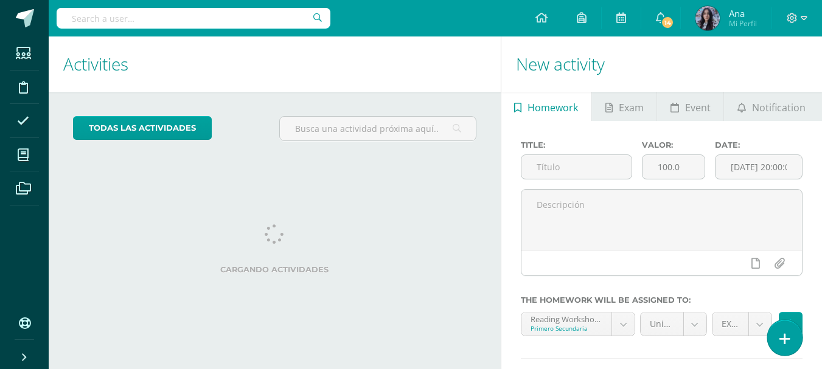
click at [775, 326] on link at bounding box center [784, 337] width 35 height 35
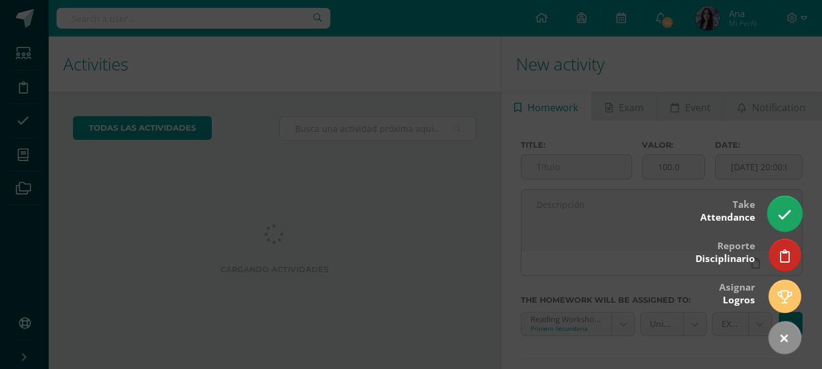
click at [787, 223] on link at bounding box center [784, 213] width 35 height 35
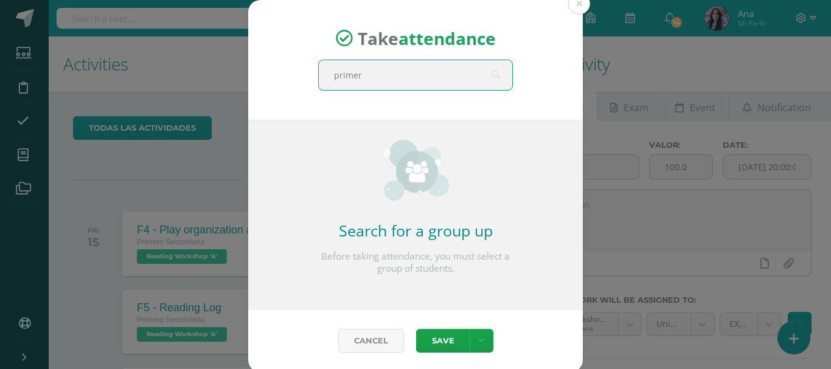
type input "primero"
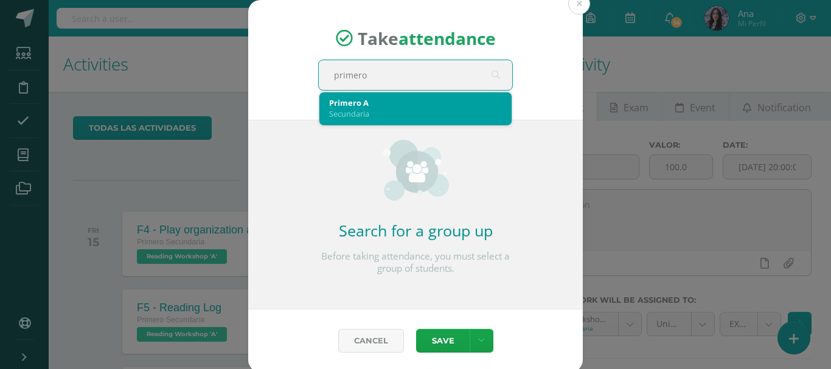
click at [448, 113] on div "Secundaria" at bounding box center [415, 113] width 173 height 11
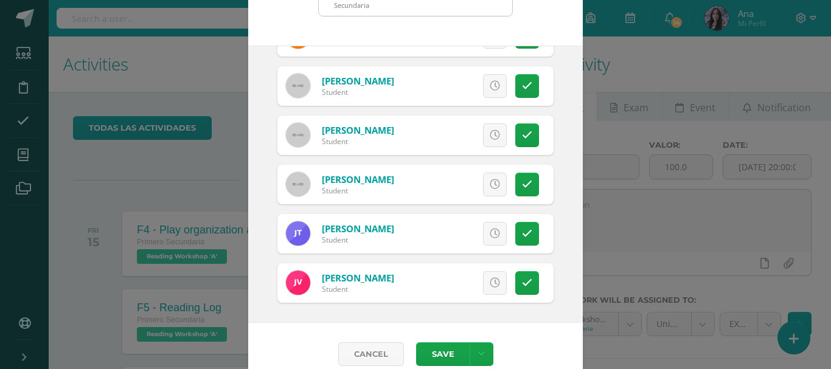
scroll to position [91, 0]
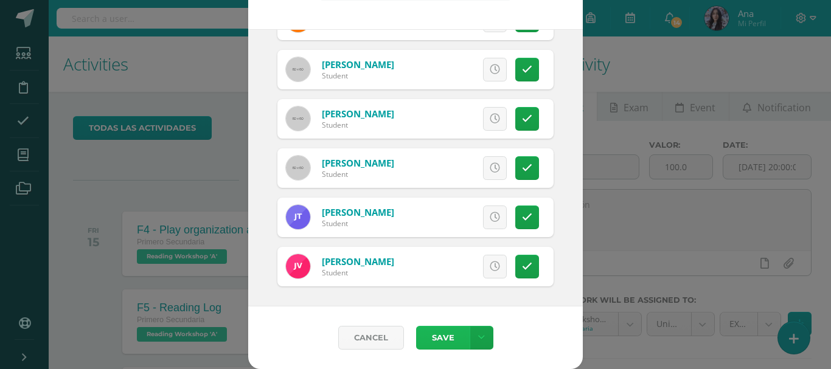
click at [428, 330] on button "Save" at bounding box center [443, 338] width 54 height 24
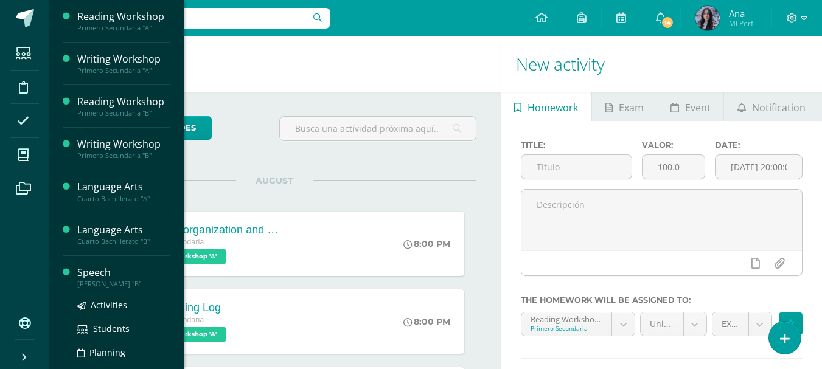
click at [94, 273] on div "Speech" at bounding box center [123, 273] width 92 height 14
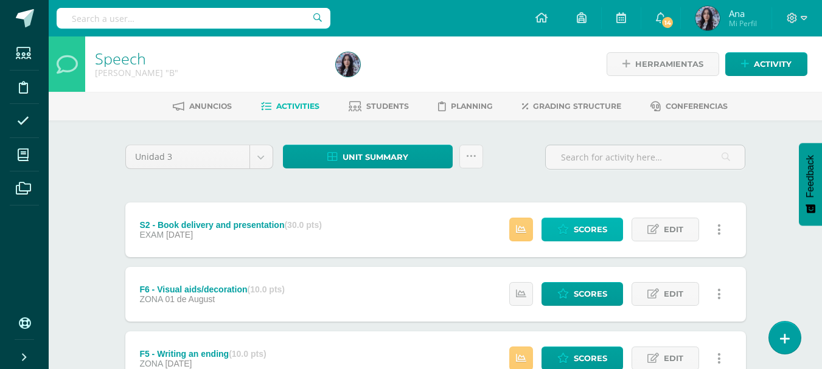
click at [590, 233] on span "Scores" at bounding box center [590, 229] width 33 height 23
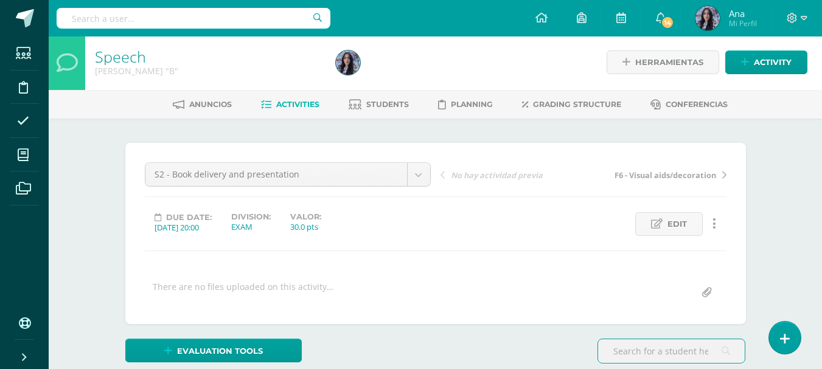
scroll to position [2, 0]
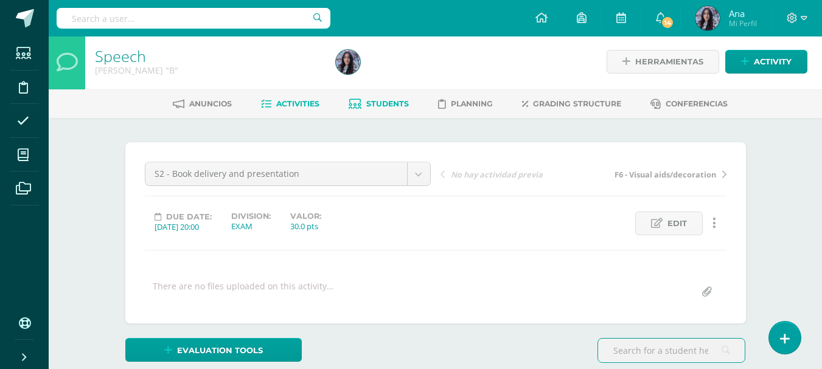
click at [400, 106] on span "Students" at bounding box center [387, 103] width 43 height 9
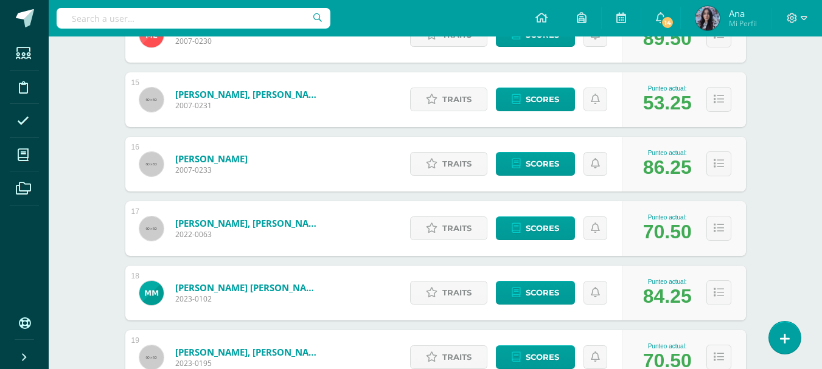
scroll to position [1143, 0]
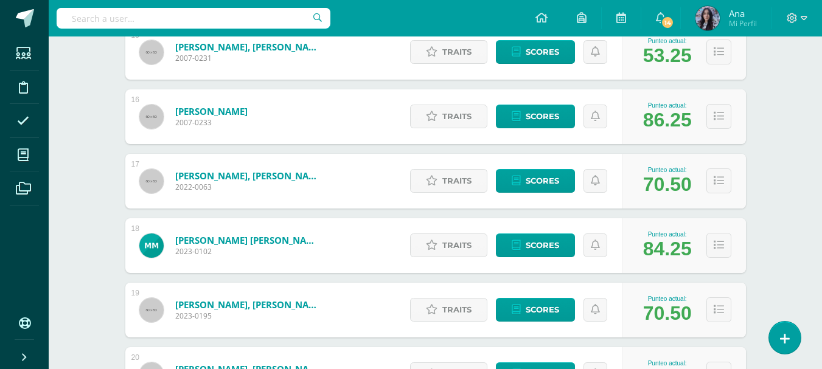
click at [212, 283] on div "[PERSON_NAME], [PERSON_NAME] 2023-0195" at bounding box center [230, 310] width 211 height 55
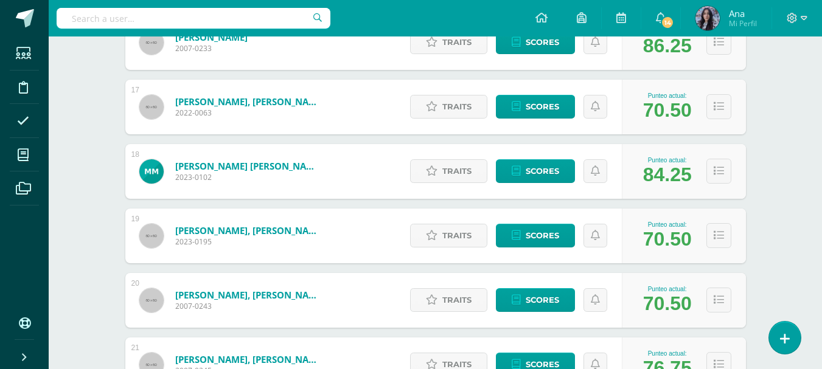
click at [281, 232] on link "[PERSON_NAME], [PERSON_NAME]" at bounding box center [248, 231] width 146 height 12
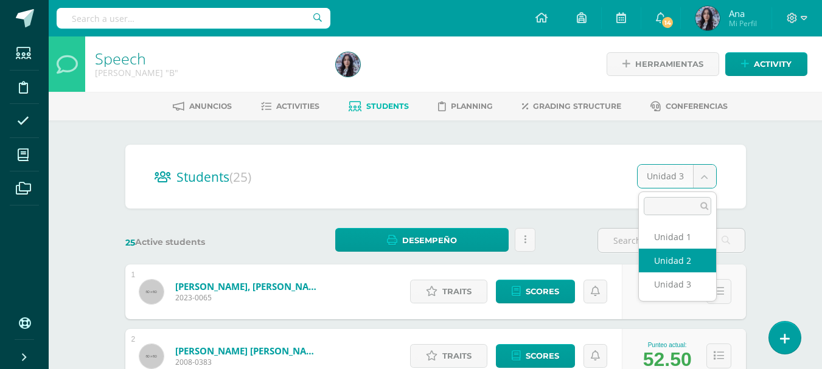
select select "/dashboard/teacher/section/733/students/?unit=29738"
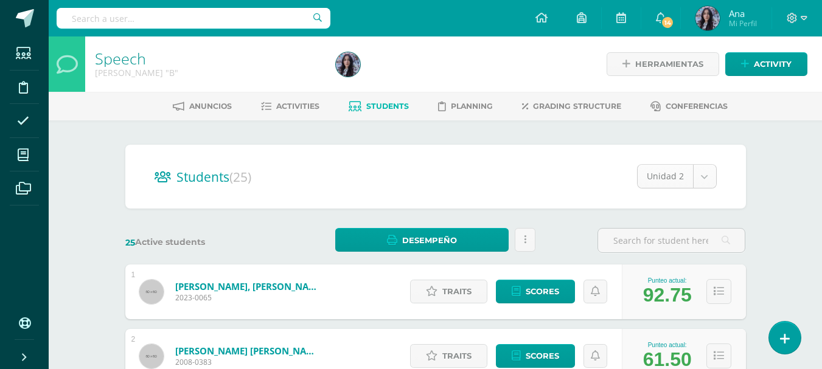
click at [716, 179] on div "Unidad 2" at bounding box center [677, 176] width 80 height 24
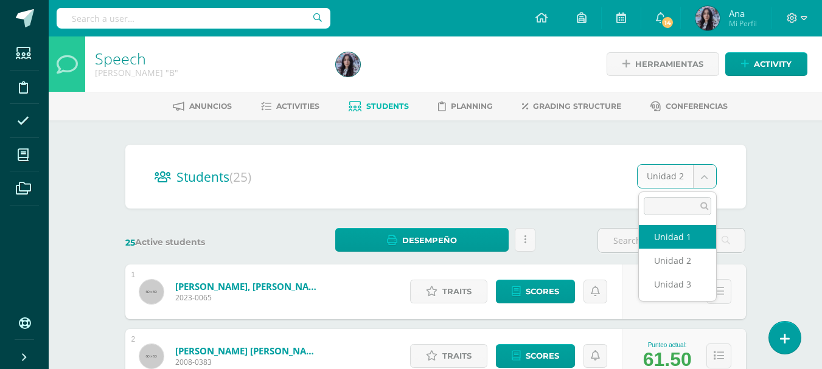
select select "/dashboard/teacher/section/733/students/?unit=29737"
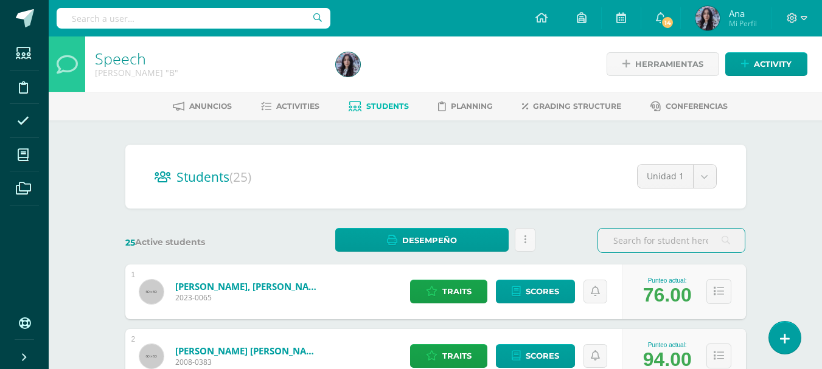
click at [133, 61] on link "Speech" at bounding box center [120, 58] width 51 height 21
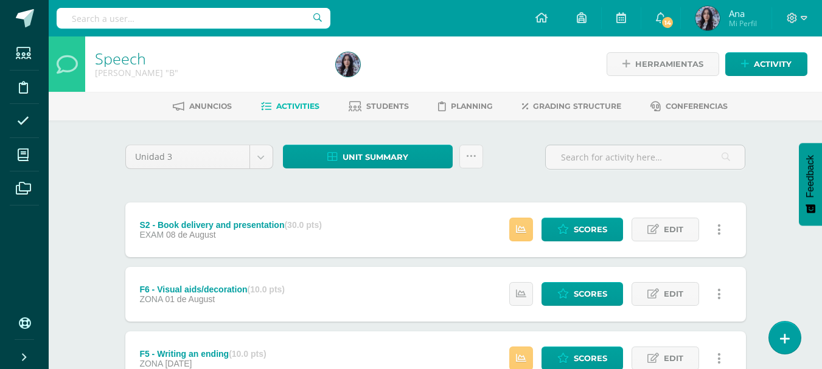
click at [535, 222] on div "Estatus de Actividad: 5 Estudiantes sin calificar 0 Estudiantes con cero Media …" at bounding box center [618, 230] width 255 height 55
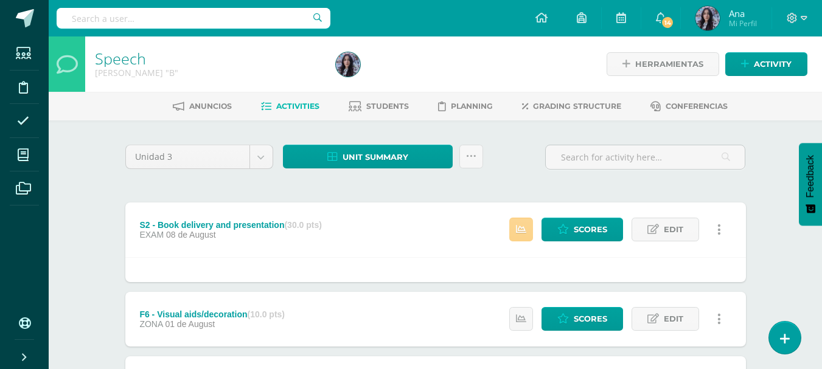
click at [528, 232] on link at bounding box center [521, 230] width 24 height 24
click at [597, 231] on span "Scores" at bounding box center [590, 229] width 33 height 23
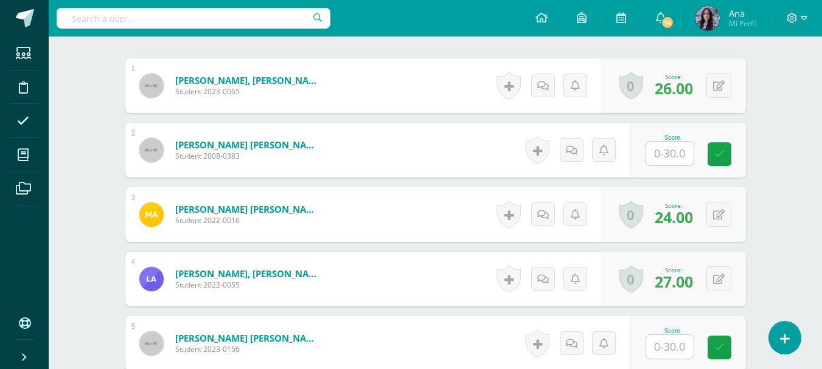
scroll to position [365, 0]
click at [672, 156] on input "text" at bounding box center [669, 153] width 47 height 24
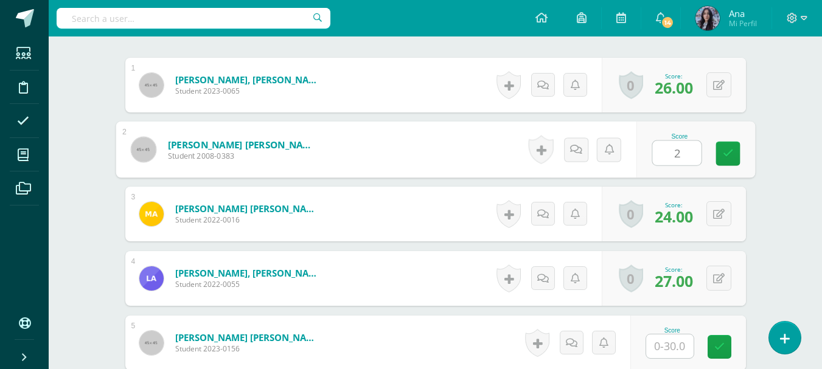
type input "22"
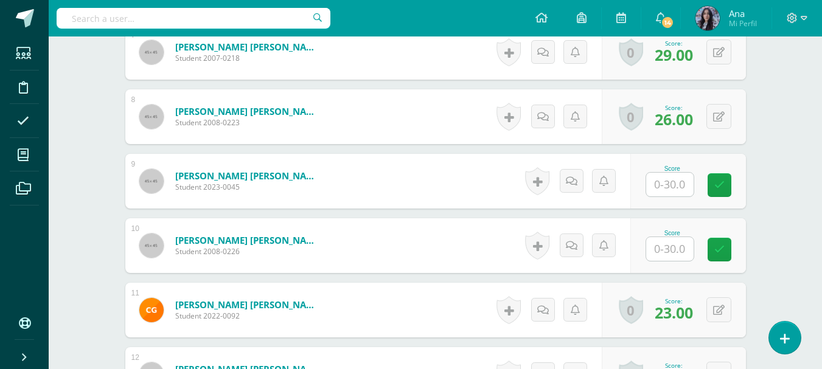
scroll to position [786, 0]
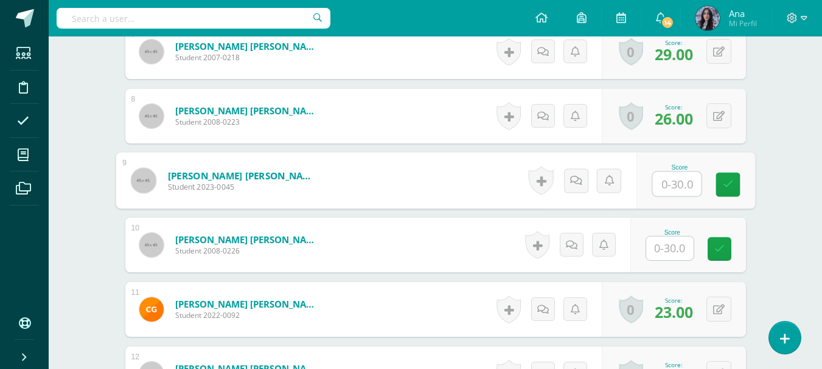
click at [665, 187] on input "text" at bounding box center [676, 184] width 49 height 24
type input "22"
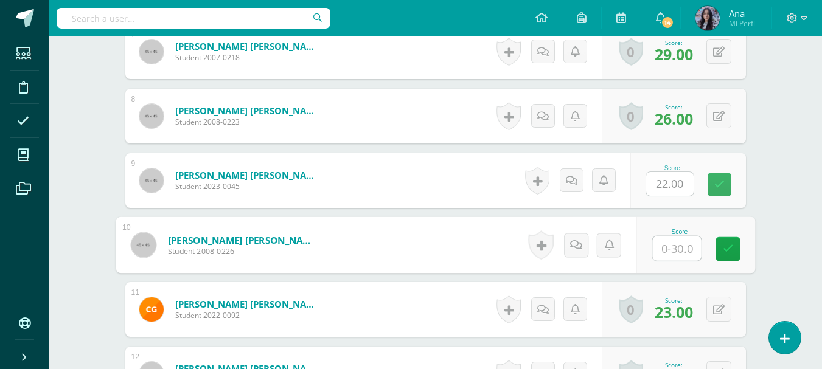
scroll to position [786, 0]
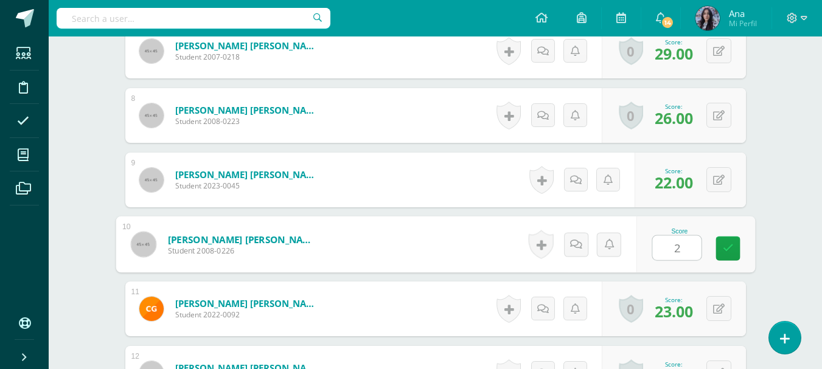
type input "22"
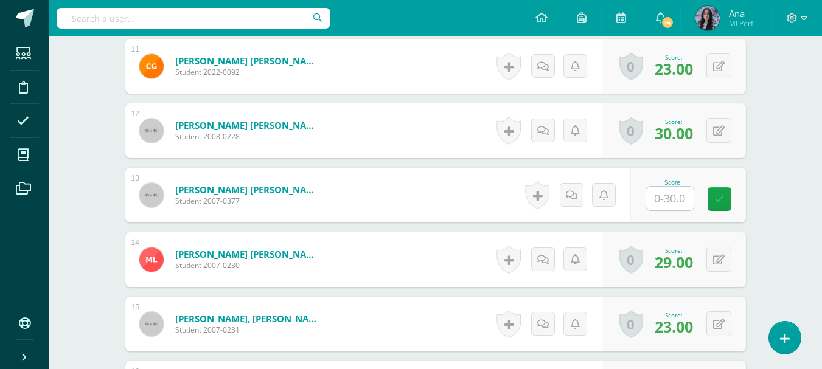
scroll to position [1030, 0]
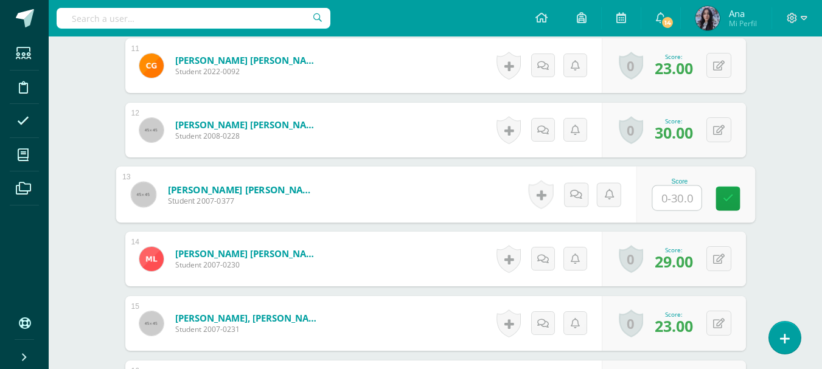
click at [669, 202] on input "text" at bounding box center [676, 198] width 49 height 24
type input "22"
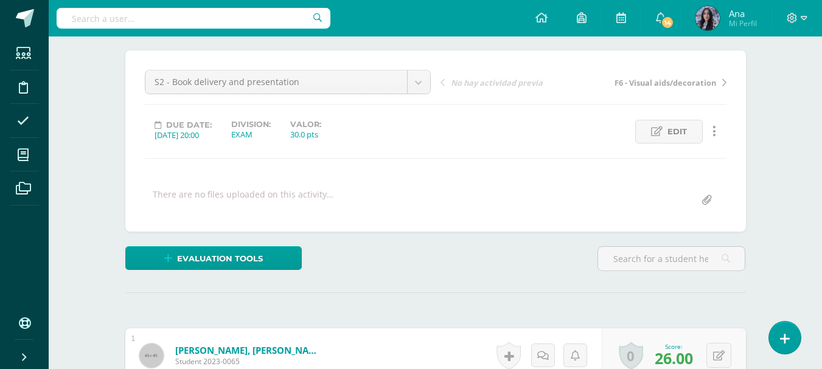
scroll to position [0, 0]
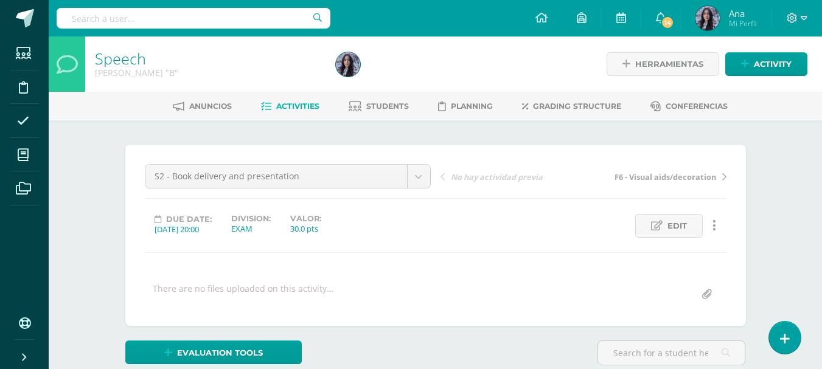
click at [135, 65] on link "Speech" at bounding box center [120, 58] width 51 height 21
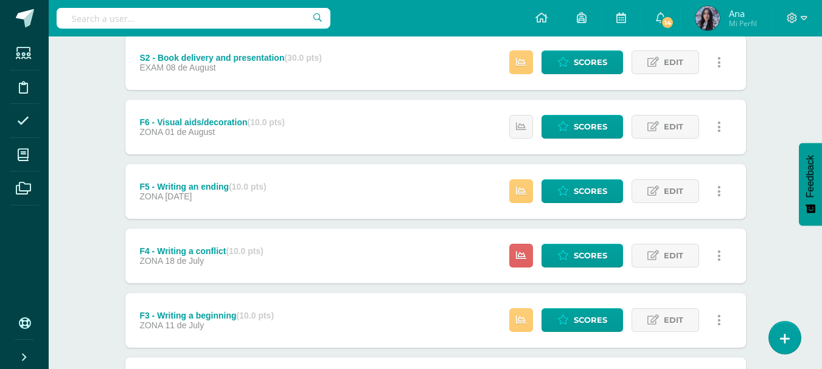
scroll to position [168, 0]
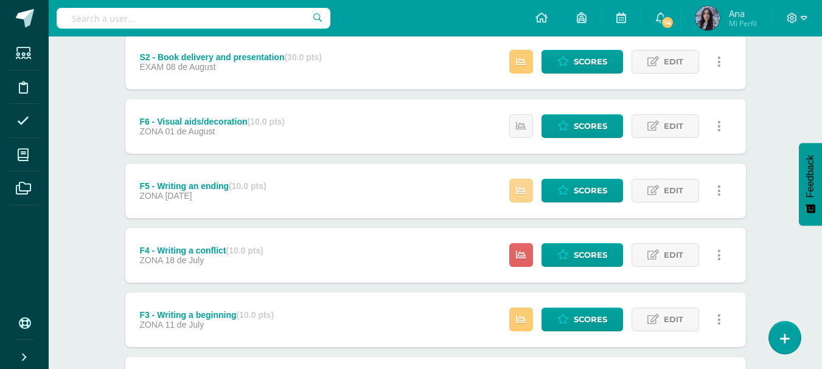
click at [515, 187] on link at bounding box center [521, 191] width 24 height 24
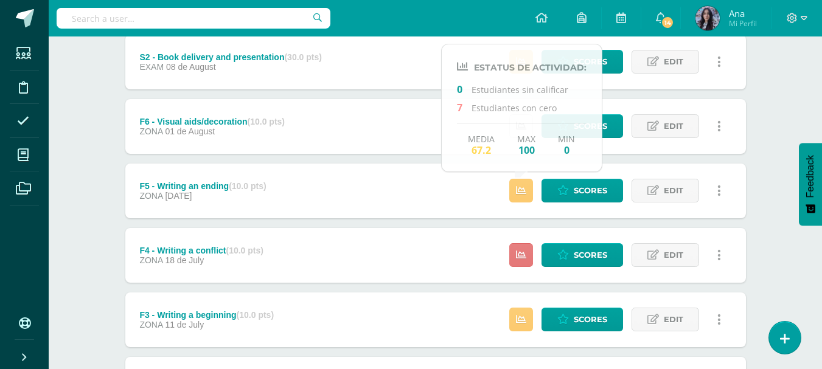
click at [517, 254] on icon at bounding box center [521, 255] width 10 height 10
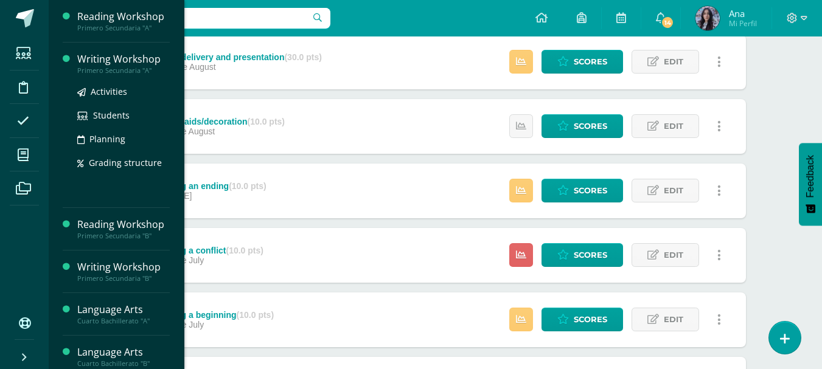
click at [91, 52] on div "Writing Workshop" at bounding box center [123, 59] width 92 height 14
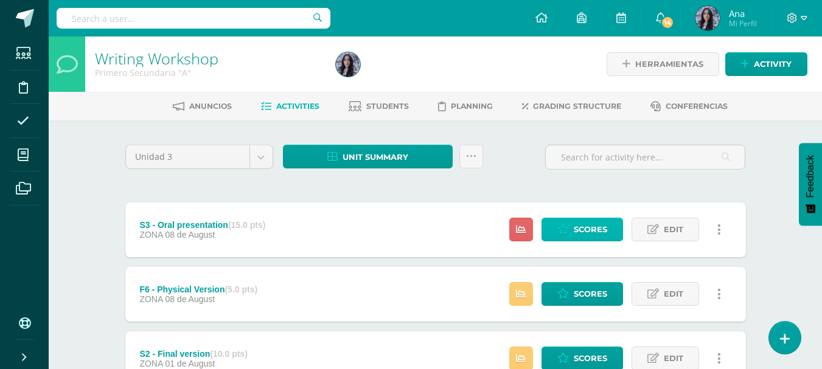
click at [607, 225] on span "Scores" at bounding box center [590, 229] width 33 height 23
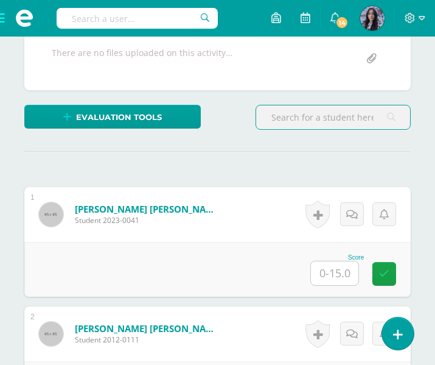
scroll to position [306, 0]
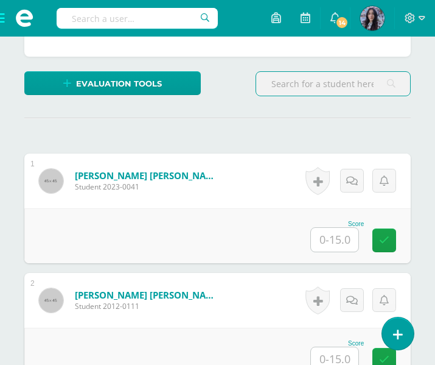
click at [332, 234] on input "text" at bounding box center [334, 240] width 47 height 24
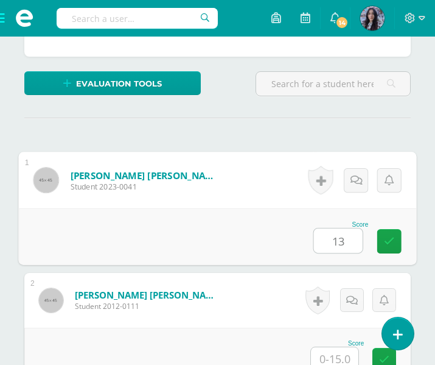
type input "13"
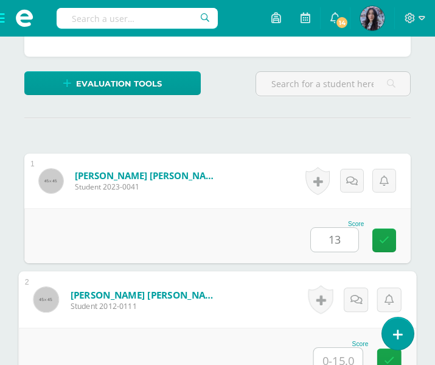
scroll to position [312, 0]
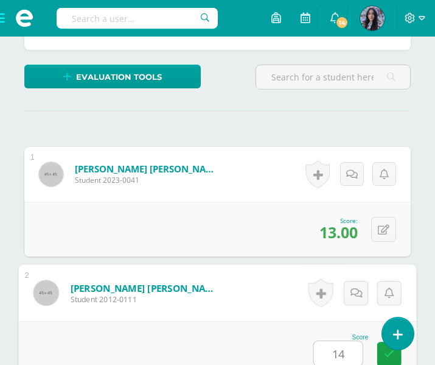
type input "14"
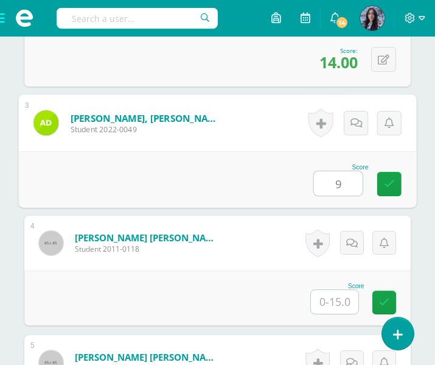
type input "9"
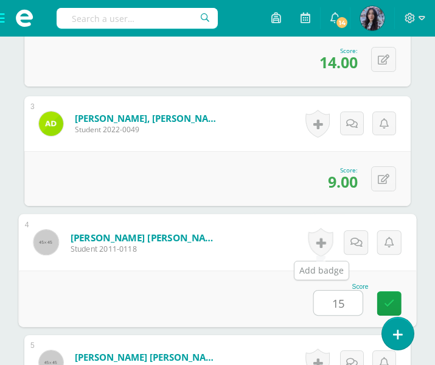
type input "15"
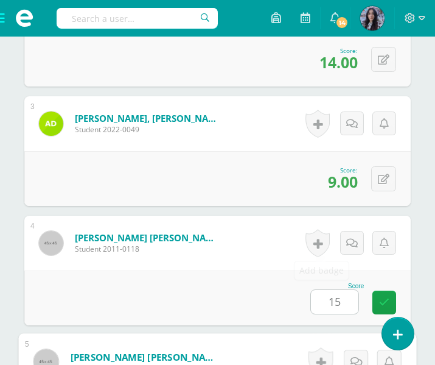
scroll to position [840, 0]
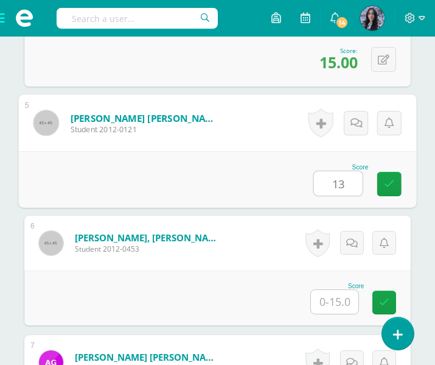
type input "13"
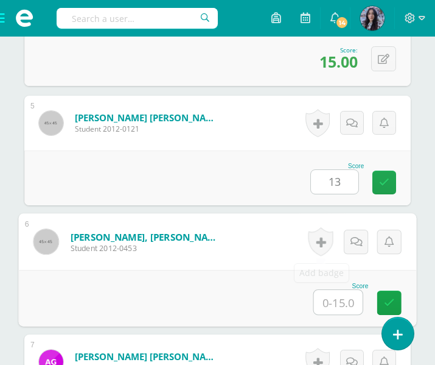
type input "4"
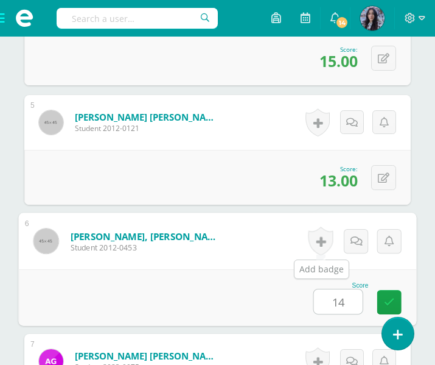
type input "14"
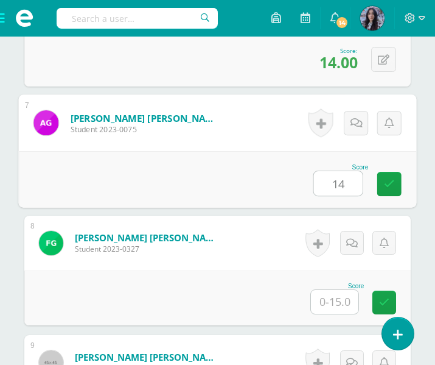
type input "14"
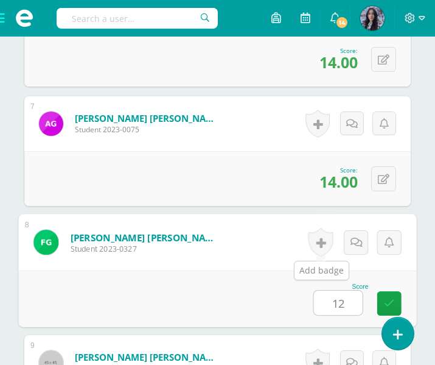
type input "12"
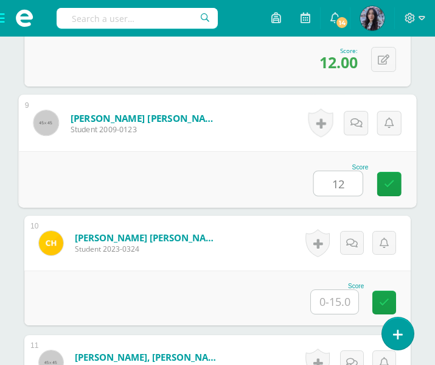
type input "12"
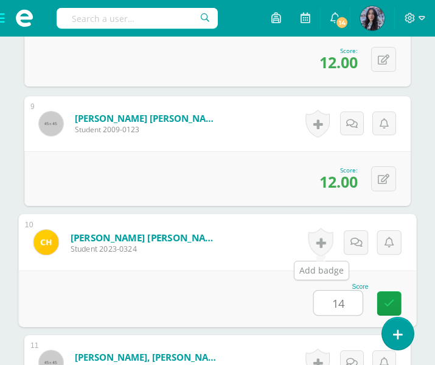
type input "14"
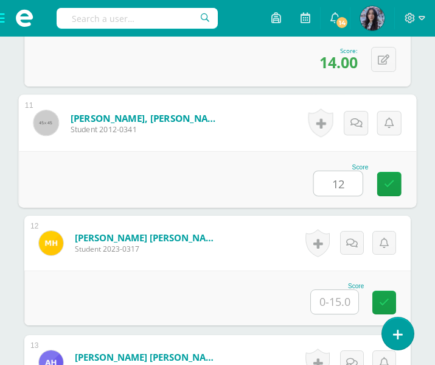
type input "12"
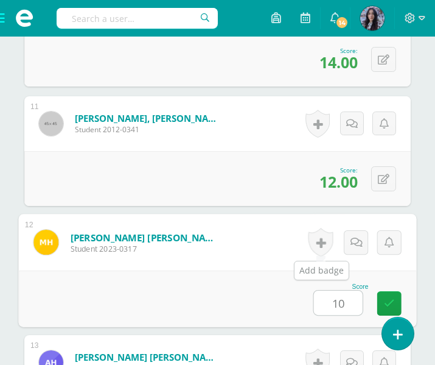
type input "10"
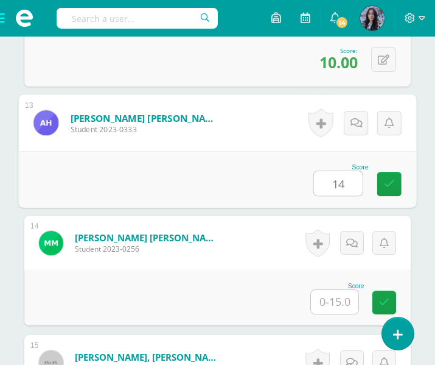
type input "14"
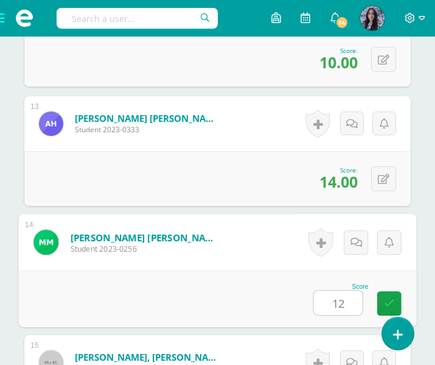
type input "12"
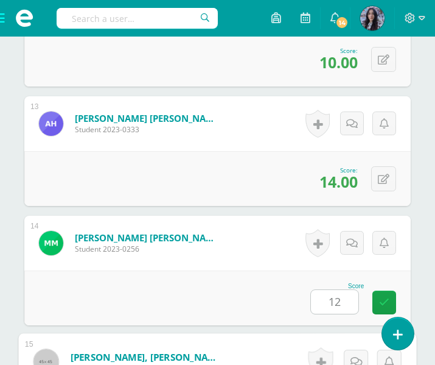
scroll to position [2033, 0]
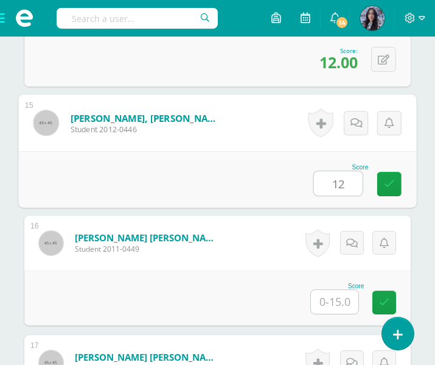
type input "12"
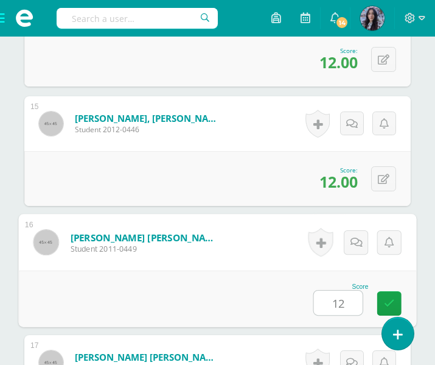
type input "12"
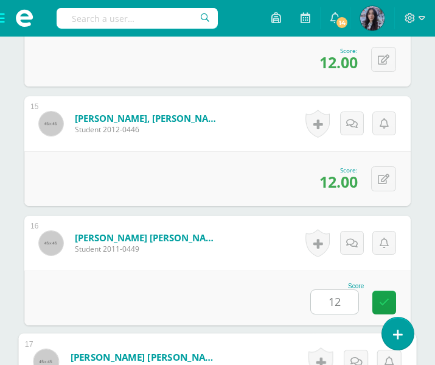
scroll to position [2272, 0]
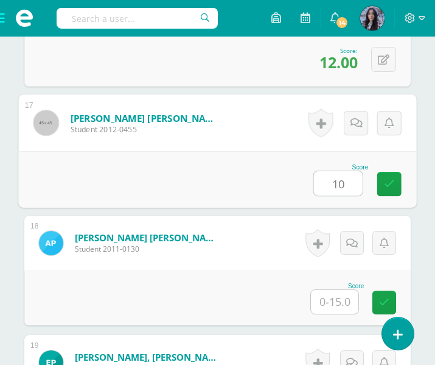
type input "10"
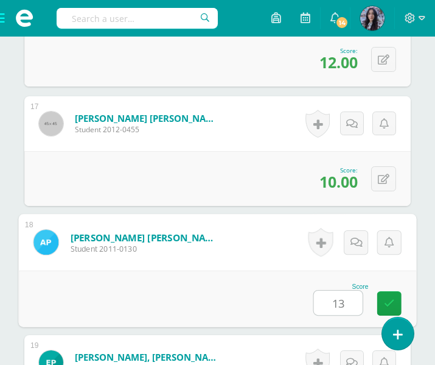
type input "13"
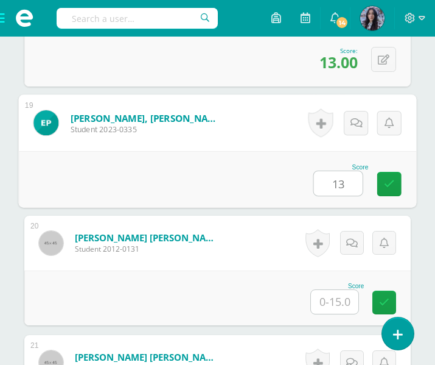
type input "13"
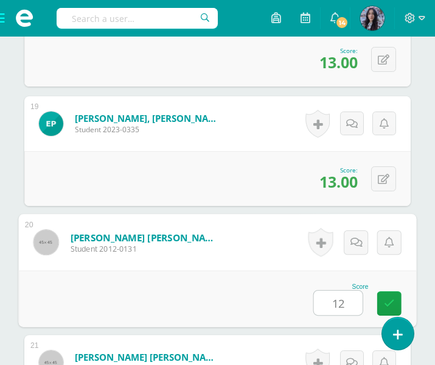
type input "12"
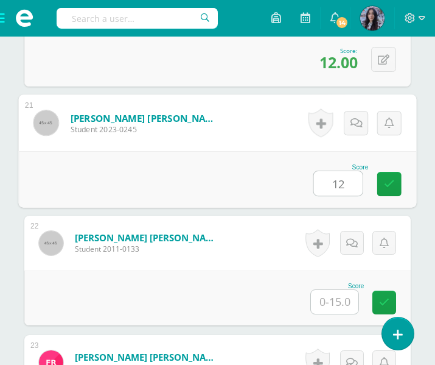
type input "12"
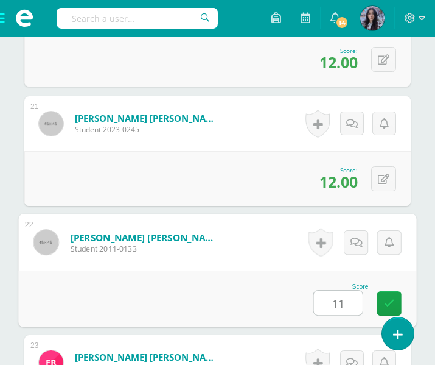
type input "11"
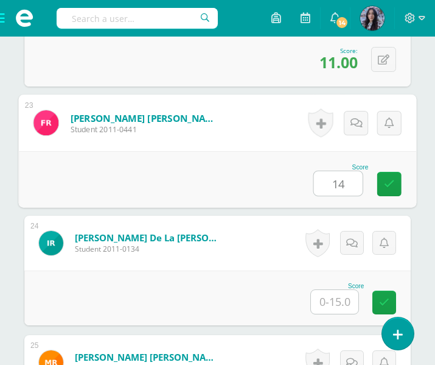
type input "14"
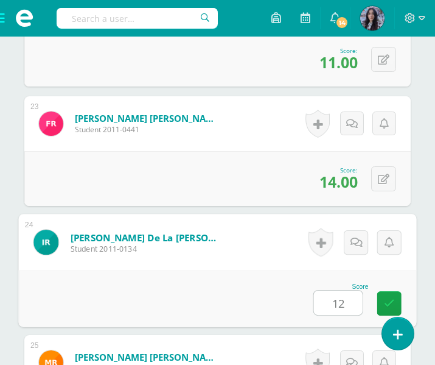
type input "12"
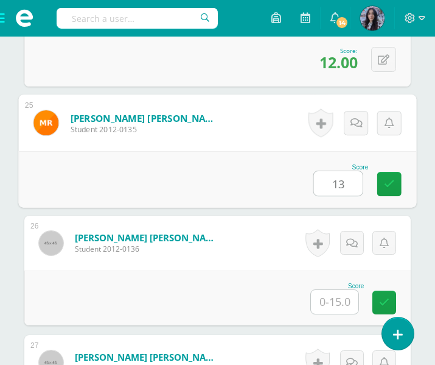
type input "13"
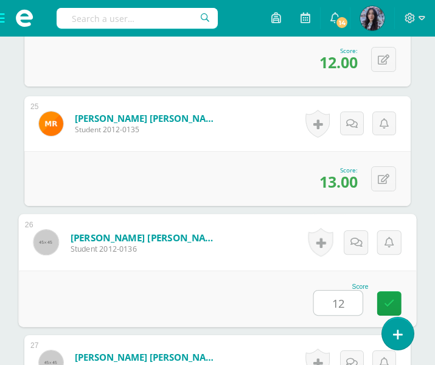
type input "12"
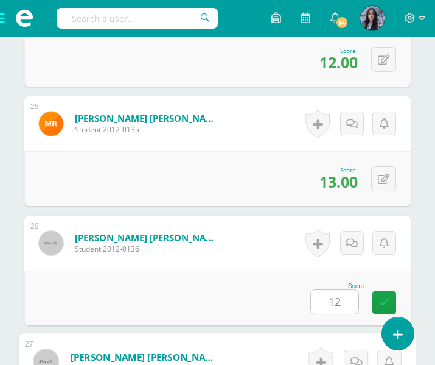
scroll to position [3464, 0]
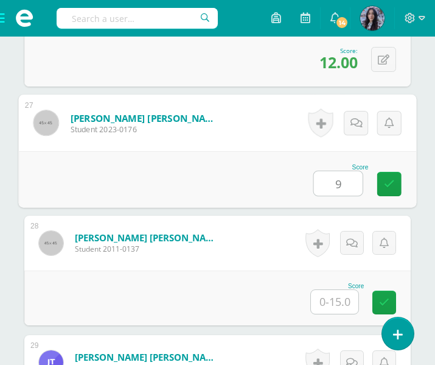
type input "9"
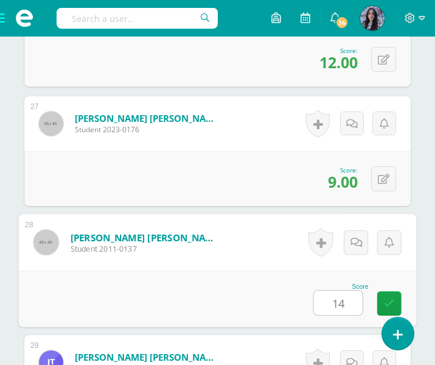
type input "14"
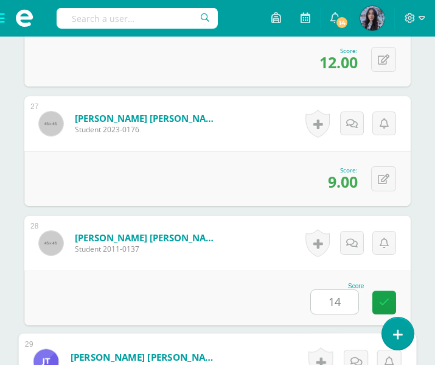
scroll to position [3703, 0]
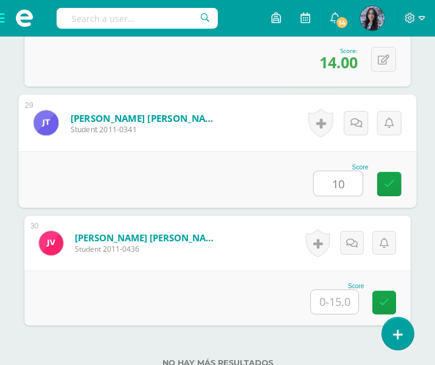
type input "10"
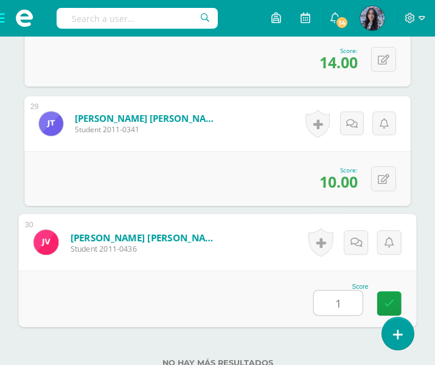
type input "11"
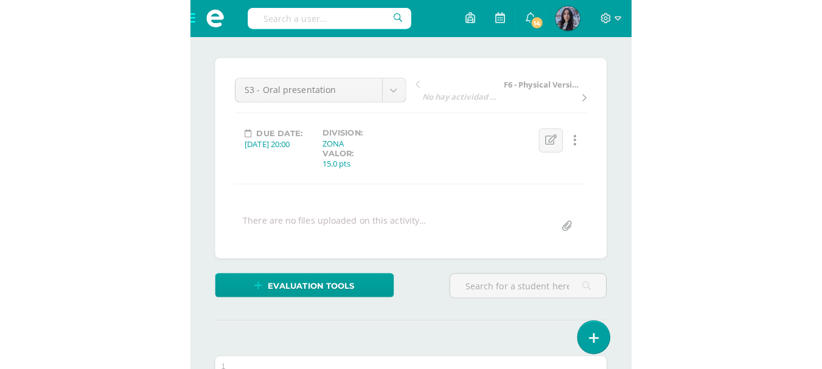
scroll to position [0, 0]
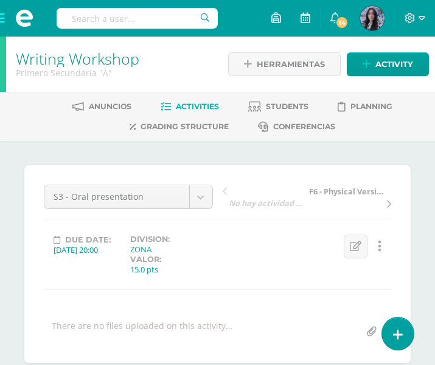
click at [105, 60] on link "Writing Workshop" at bounding box center [78, 58] width 124 height 21
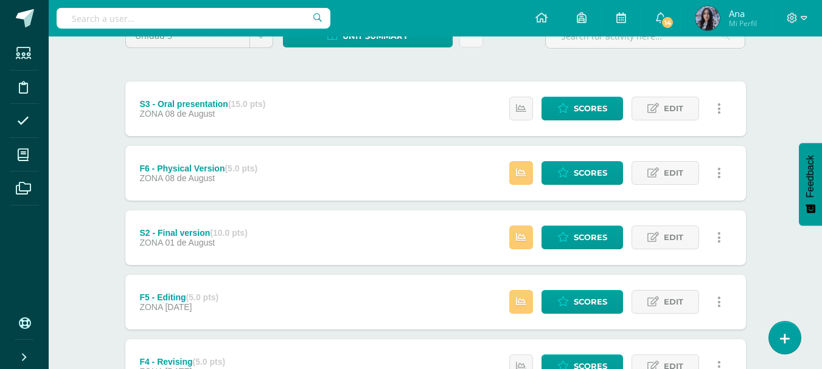
scroll to position [122, 0]
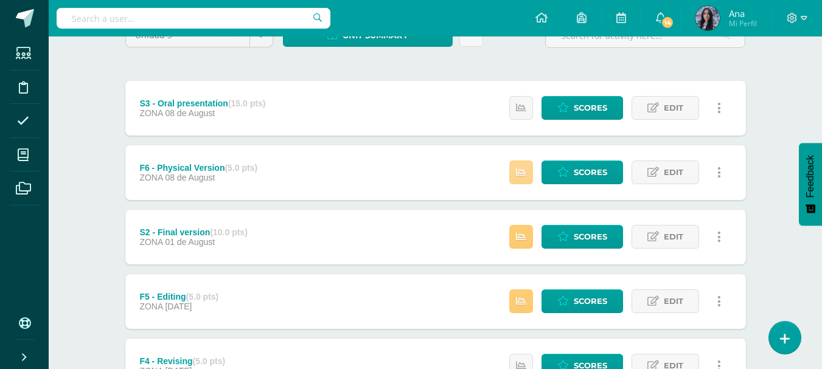
click at [522, 175] on icon at bounding box center [521, 172] width 10 height 10
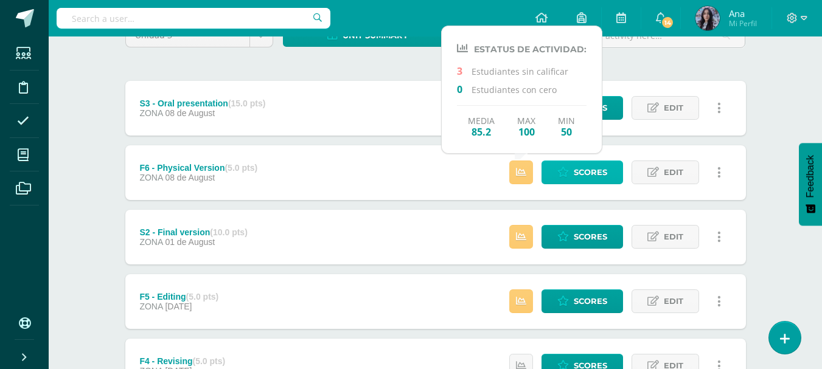
click at [580, 178] on span "Scores" at bounding box center [590, 172] width 33 height 23
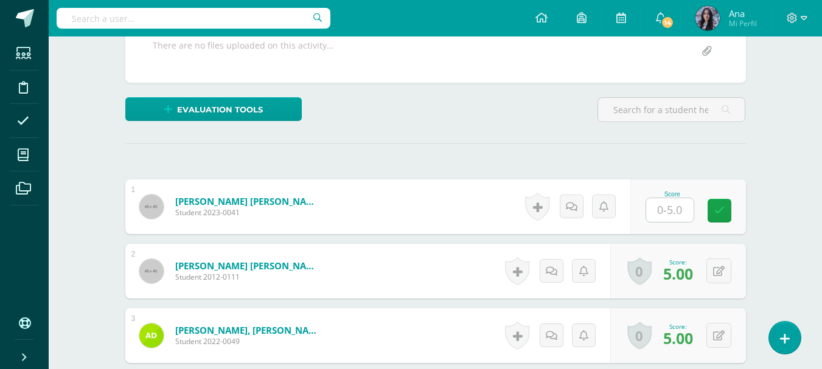
scroll to position [244, 0]
click at [671, 201] on input "text" at bounding box center [669, 210] width 47 height 24
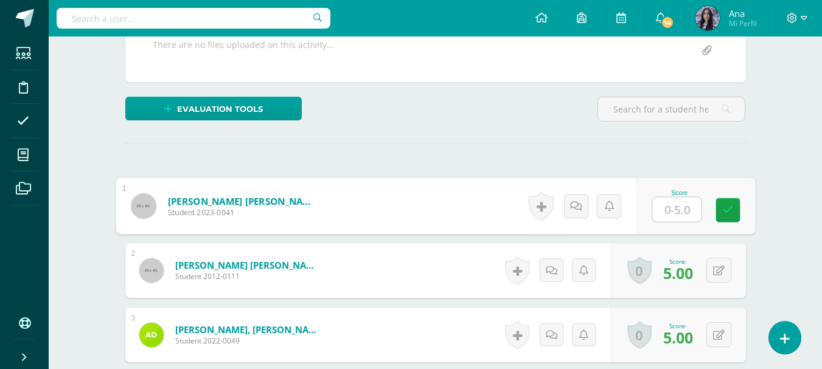
scroll to position [245, 0]
type input "5"
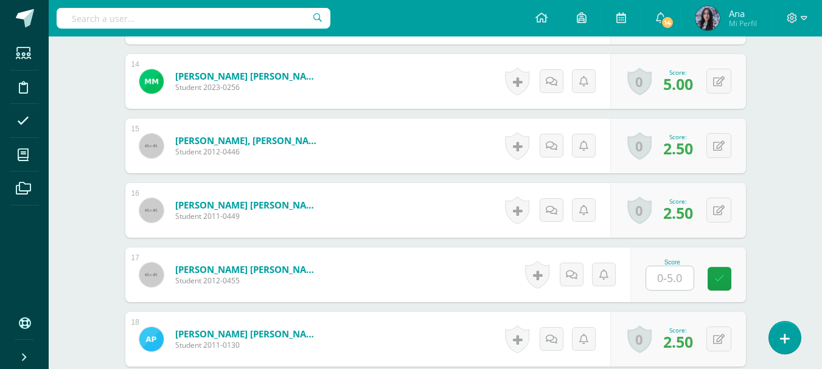
scroll to position [1208, 0]
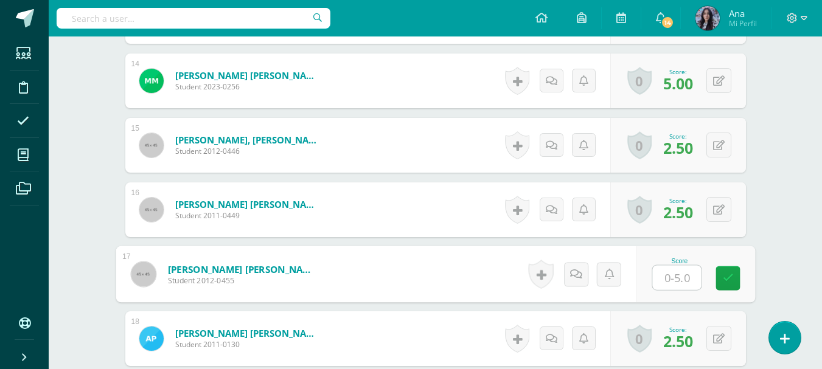
click at [669, 286] on input "text" at bounding box center [676, 278] width 49 height 24
type input "2.5"
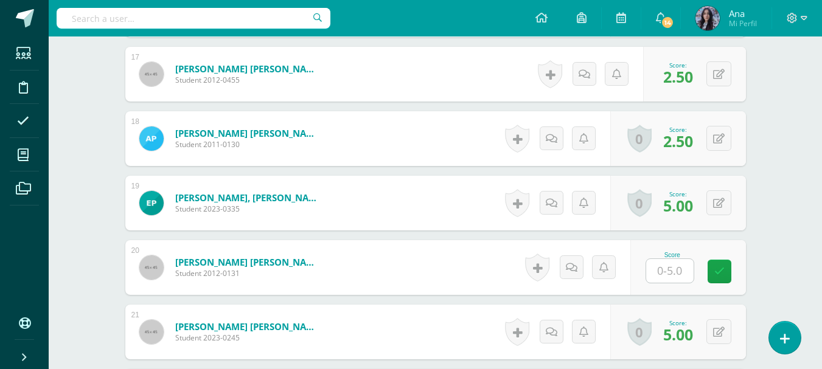
scroll to position [1410, 0]
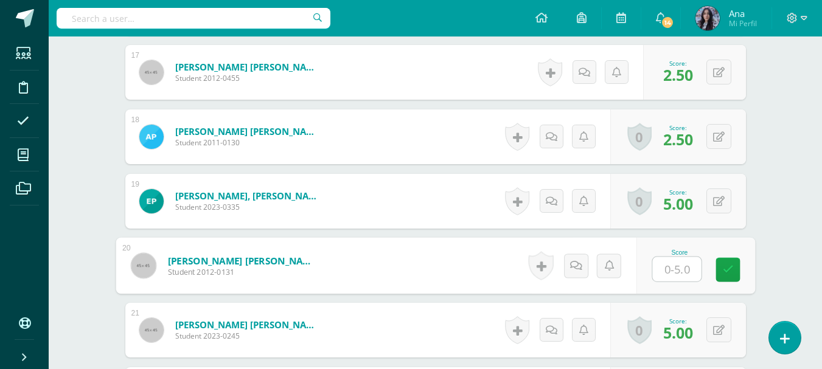
click at [665, 273] on input "text" at bounding box center [676, 269] width 49 height 24
type input "2.5"
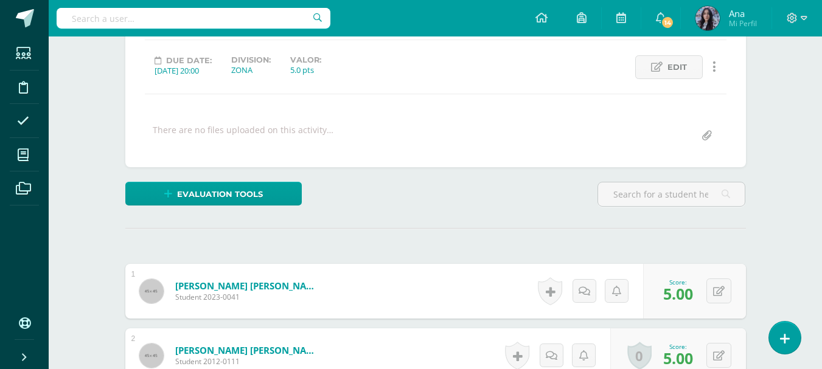
scroll to position [0, 0]
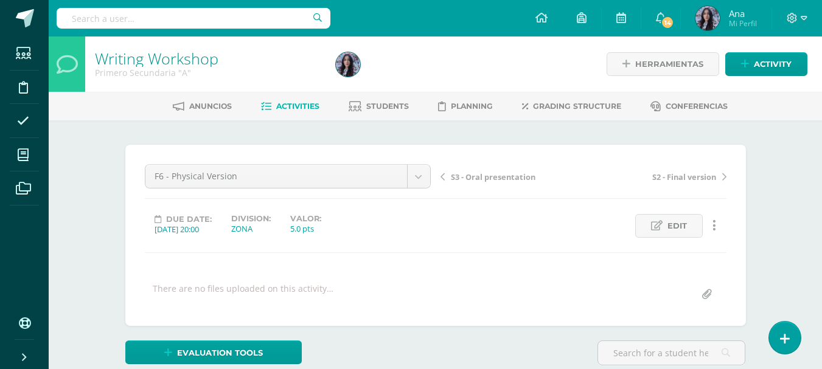
click at [178, 58] on link "Writing Workshop" at bounding box center [157, 58] width 124 height 21
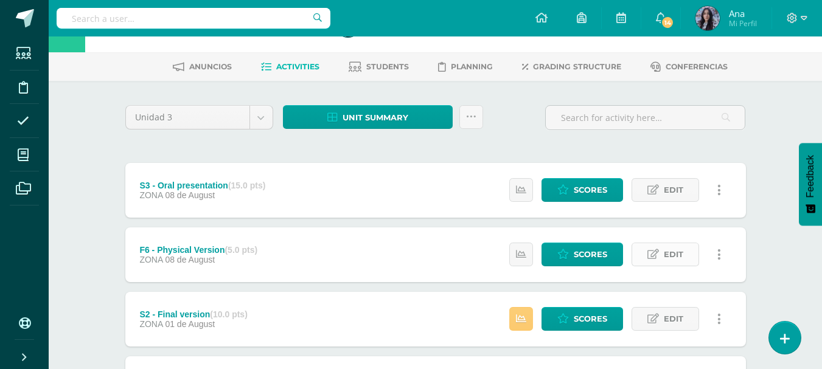
scroll to position [61, 0]
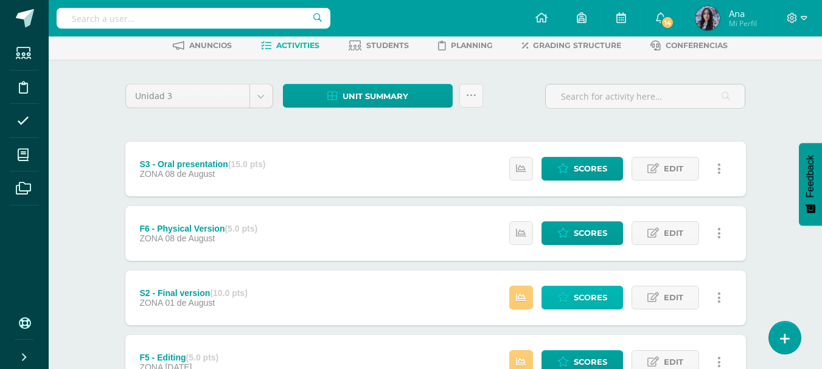
click at [595, 290] on span "Scores" at bounding box center [590, 298] width 33 height 23
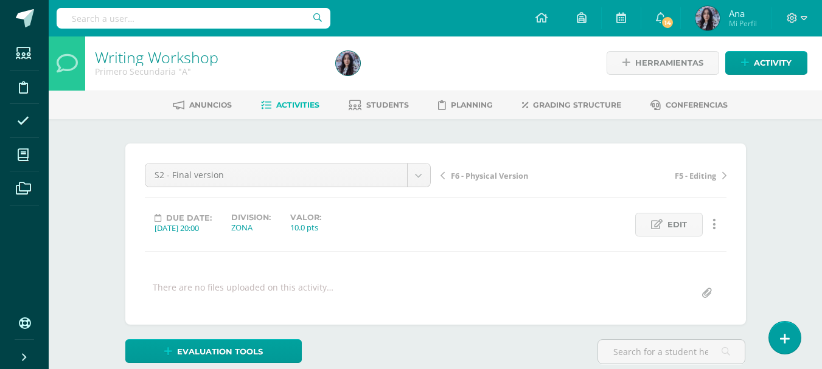
scroll to position [182, 0]
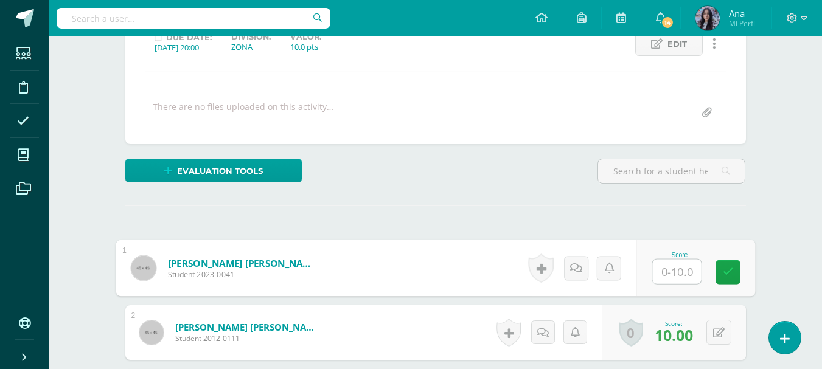
click at [676, 267] on input "text" at bounding box center [676, 272] width 49 height 24
type input "8"
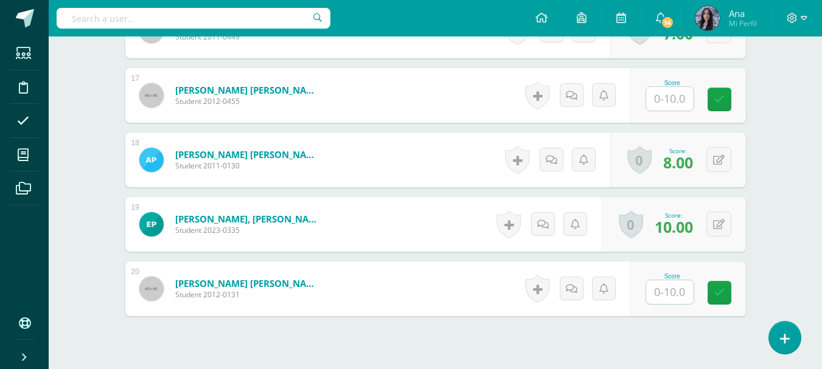
scroll to position [1386, 0]
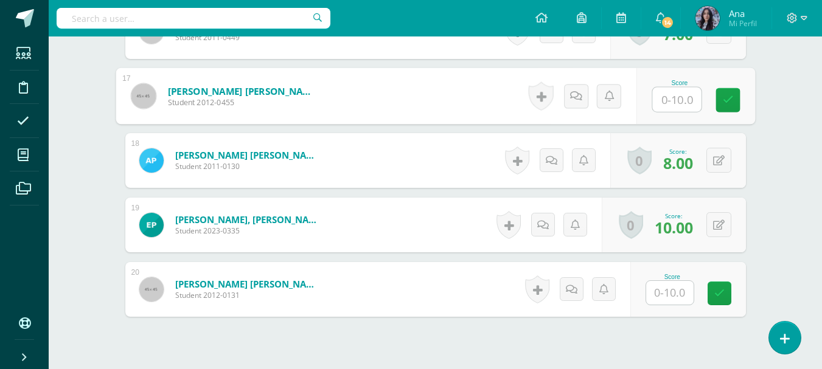
click at [675, 100] on input "text" at bounding box center [676, 100] width 49 height 24
type input "7"
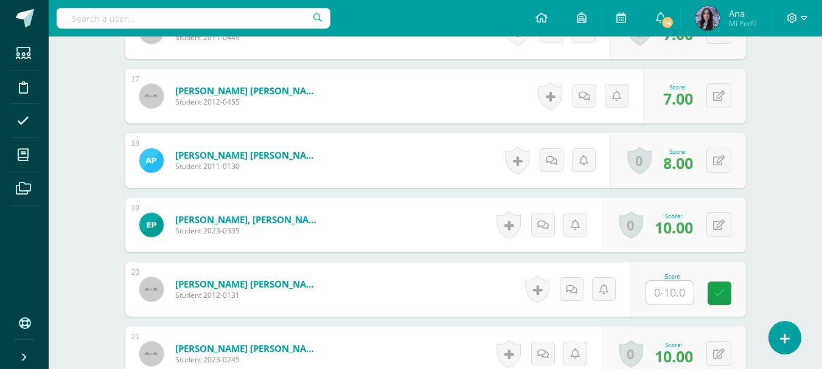
scroll to position [1387, 0]
click at [663, 287] on input "text" at bounding box center [669, 293] width 47 height 24
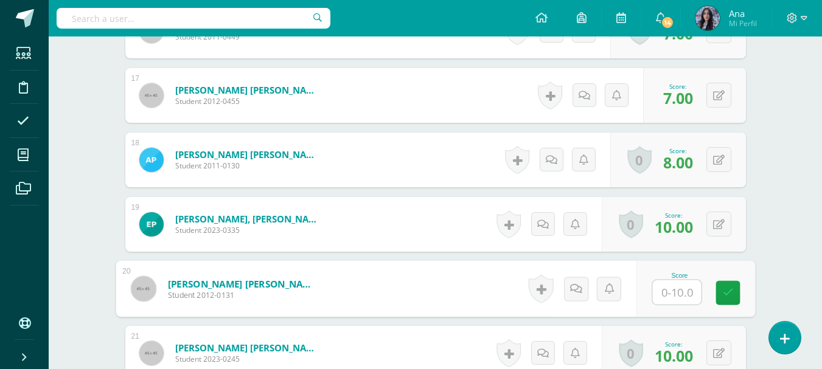
type input "7"
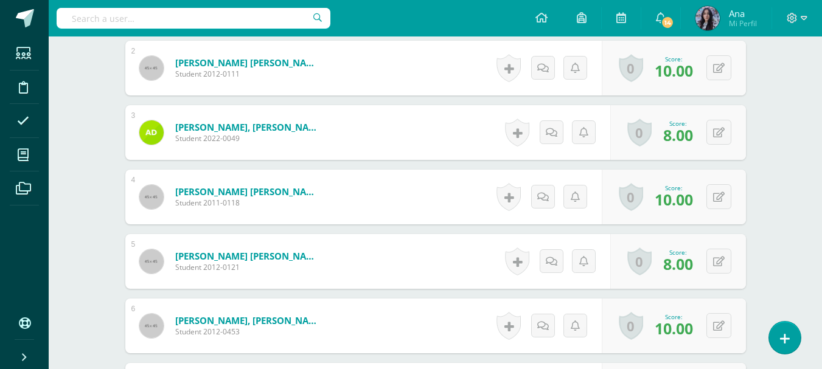
scroll to position [0, 0]
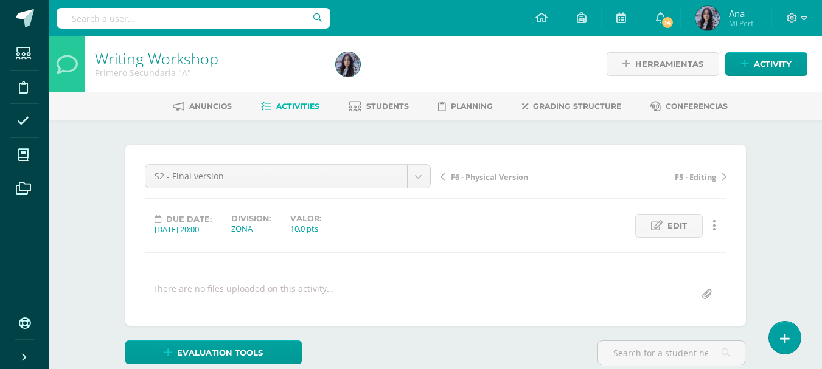
click at [184, 55] on link "Writing Workshop" at bounding box center [157, 58] width 124 height 21
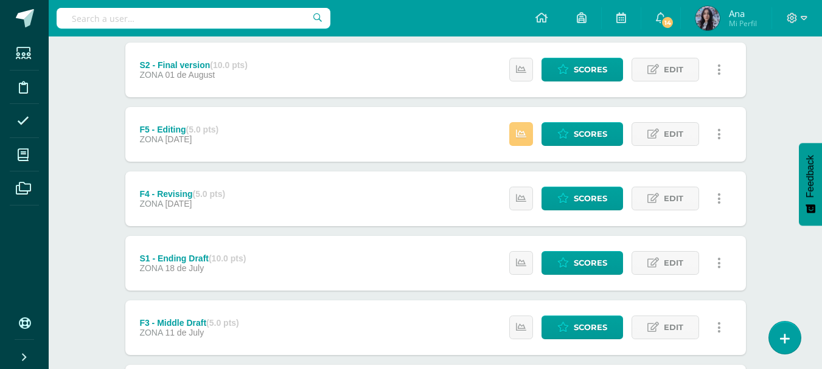
scroll to position [291, 0]
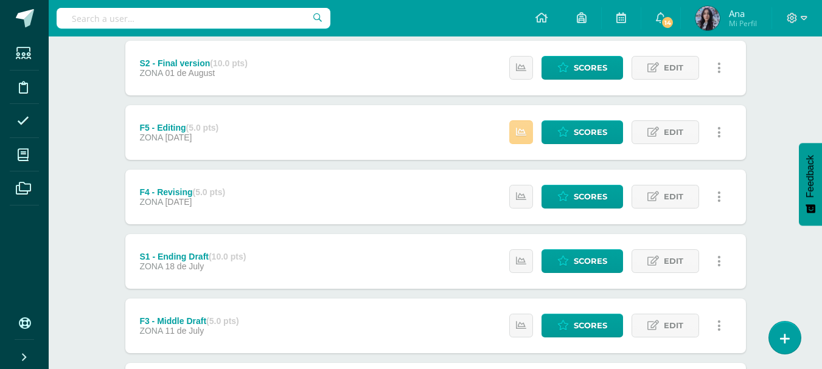
click at [525, 125] on link at bounding box center [521, 132] width 24 height 24
click at [771, 172] on div "Writing Workshop Primero Secundaria "A" Herramientas Detalle de asistencias Act…" at bounding box center [435, 155] width 773 height 818
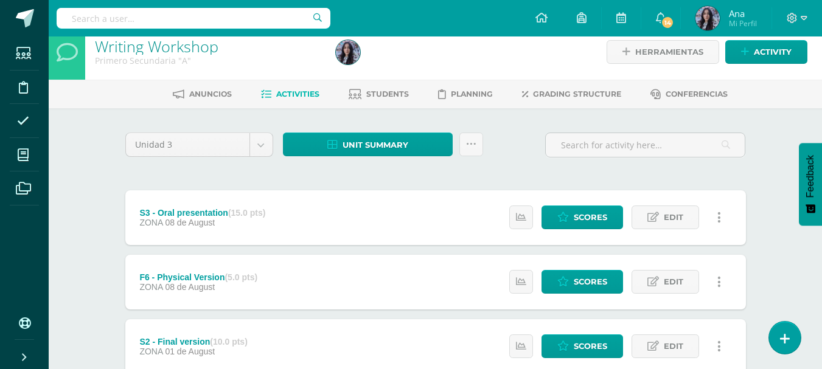
scroll to position [0, 0]
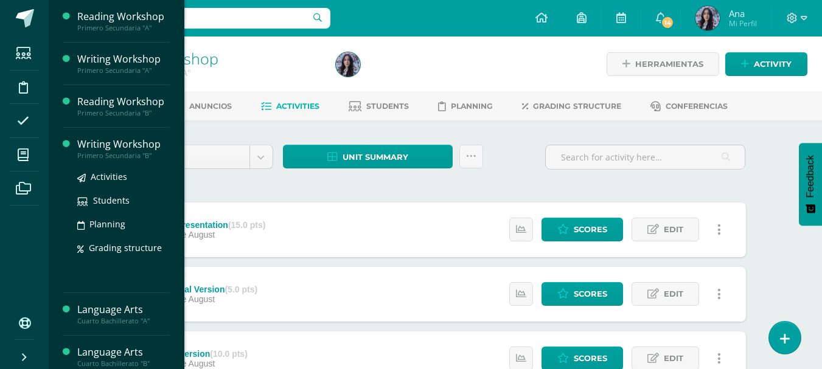
click at [91, 145] on div "Writing Workshop" at bounding box center [123, 145] width 92 height 14
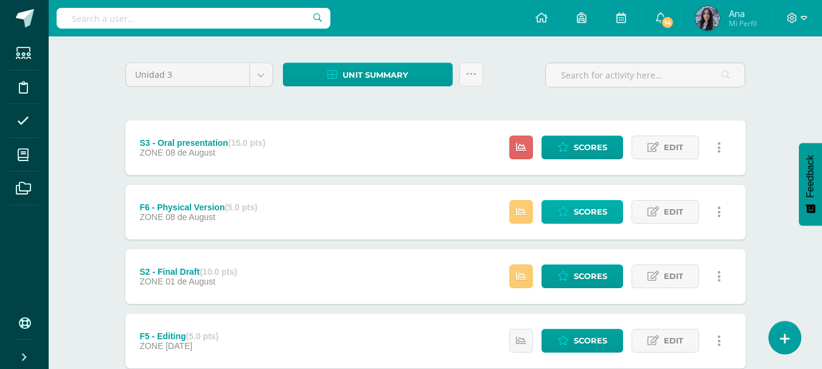
scroll to position [111, 0]
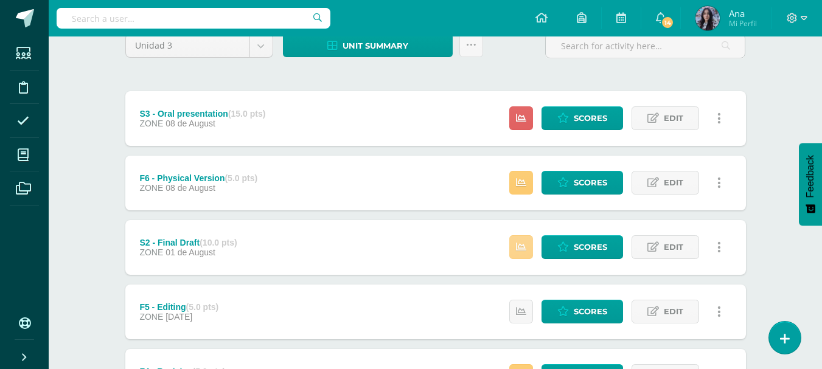
click at [518, 248] on icon at bounding box center [521, 247] width 10 height 10
click at [557, 248] on link "Scores" at bounding box center [583, 248] width 82 height 24
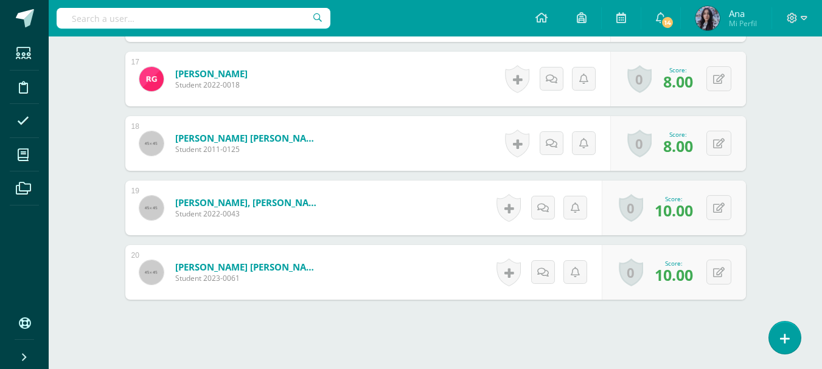
scroll to position [1469, 0]
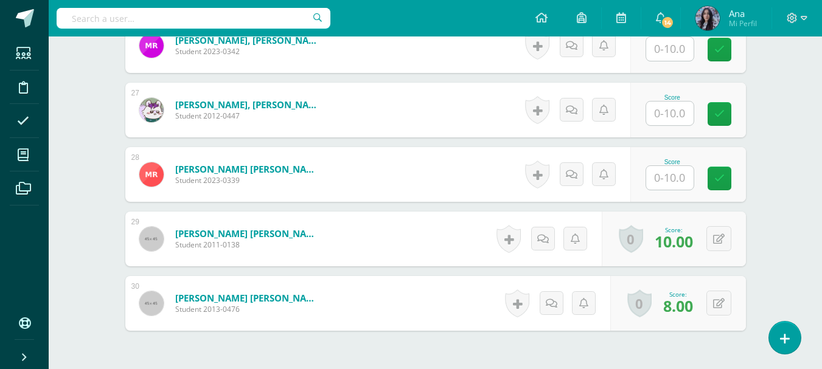
click at [670, 58] on input "text" at bounding box center [669, 49] width 47 height 24
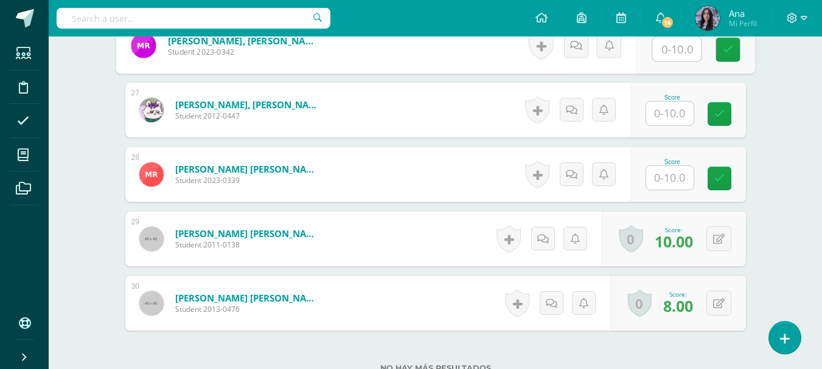
scroll to position [2018, 0]
type input "7"
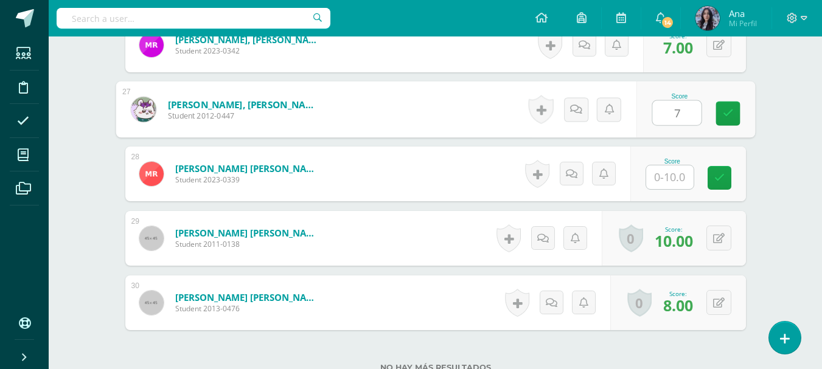
type input "7"
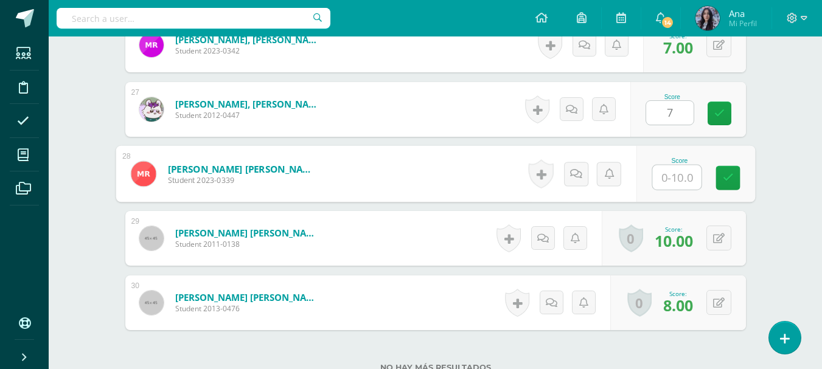
type input "7"
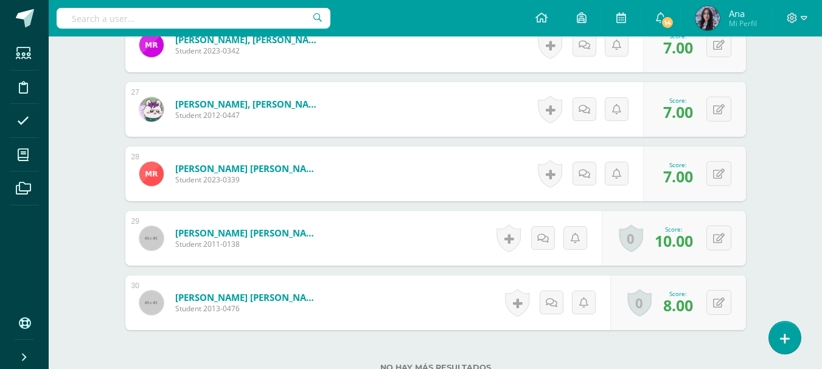
scroll to position [2118, 0]
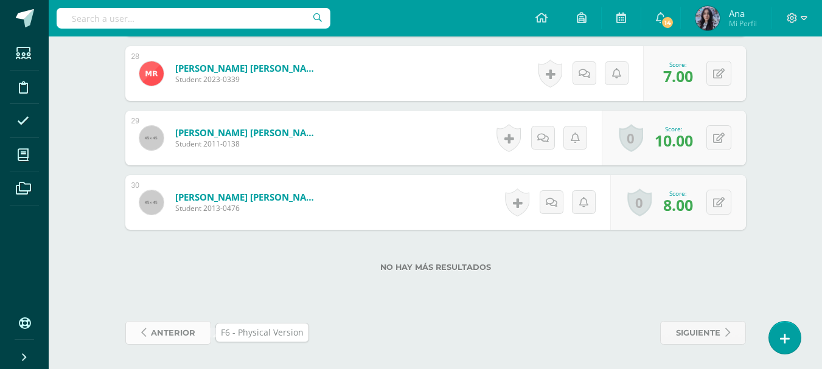
click at [194, 332] on span "anterior" at bounding box center [173, 333] width 44 height 23
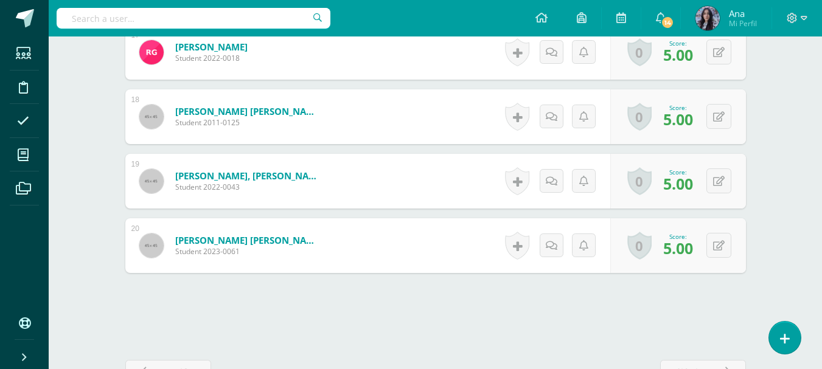
scroll to position [1469, 0]
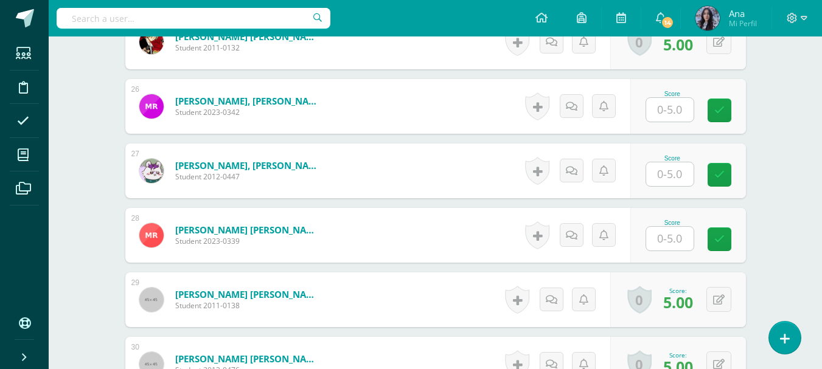
click at [663, 127] on div "Score" at bounding box center [688, 106] width 116 height 55
click at [662, 113] on input "text" at bounding box center [669, 110] width 47 height 24
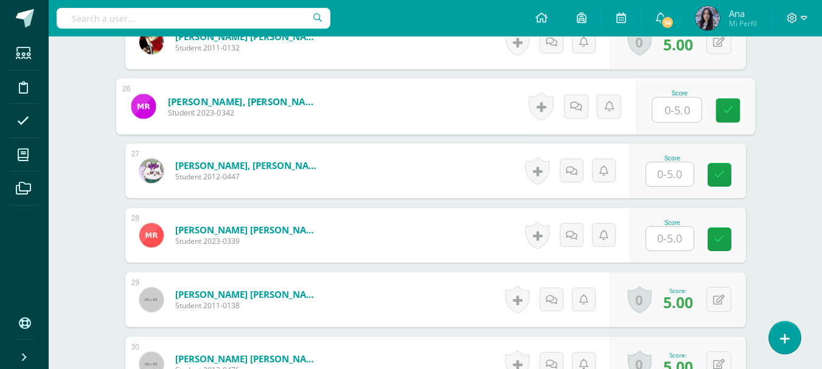
scroll to position [1957, 0]
type input "2.5"
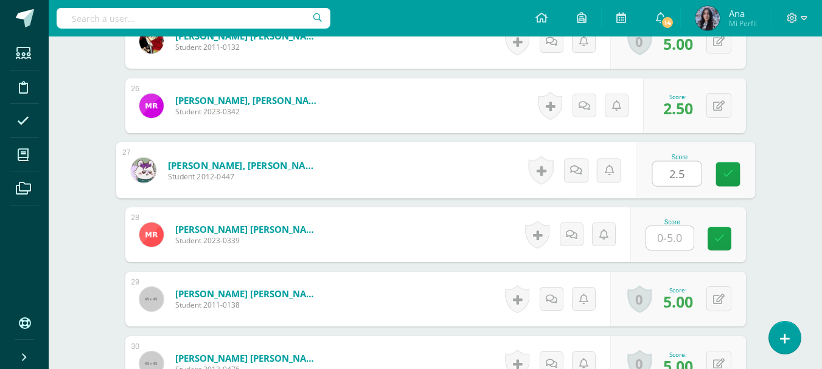
type input "2.5"
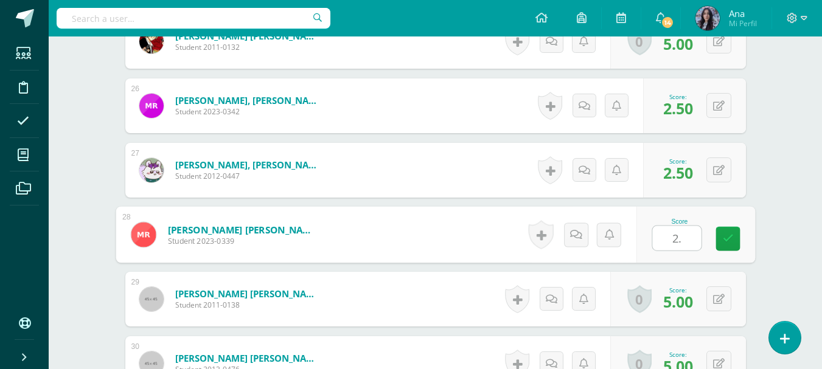
type input "2.5"
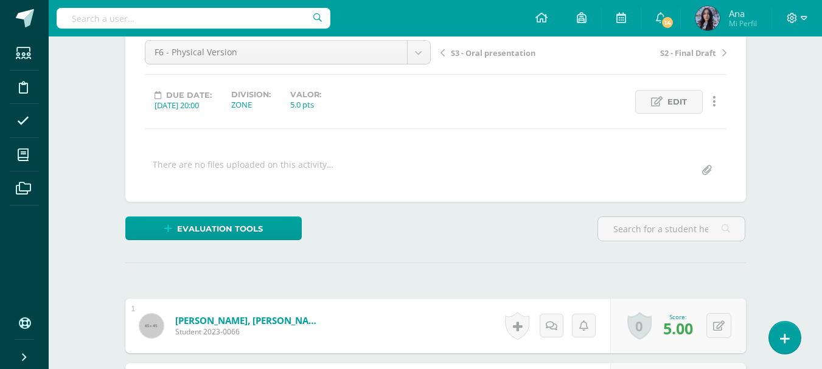
scroll to position [0, 0]
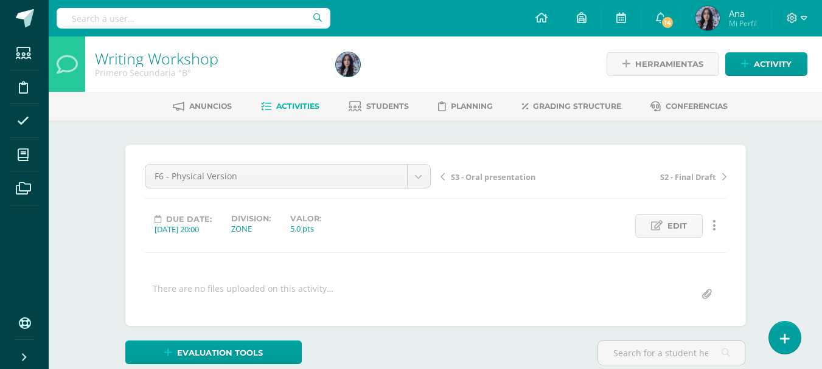
click at [194, 57] on link "Writing Workshop" at bounding box center [157, 58] width 124 height 21
